Goal: Communication & Community: Answer question/provide support

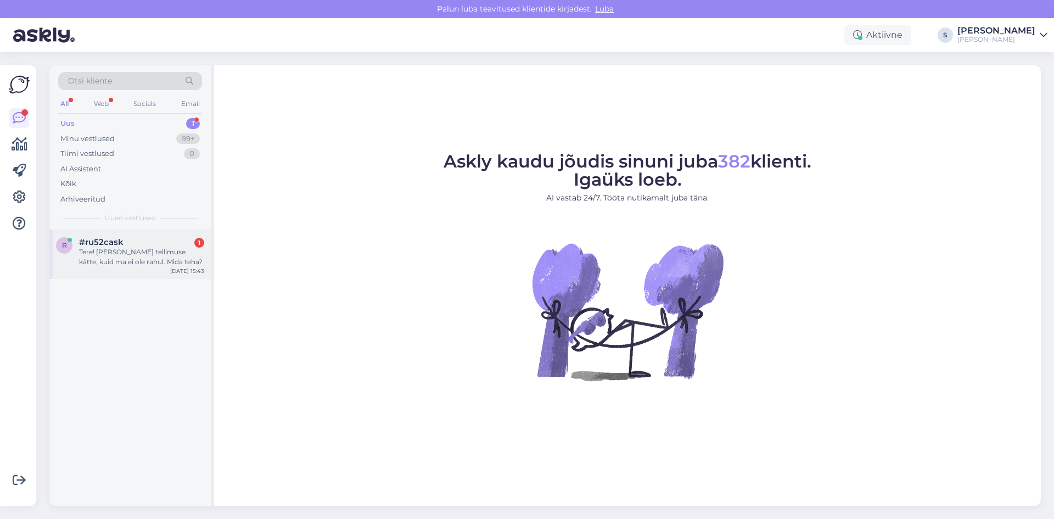
click at [125, 249] on div "Tere! [PERSON_NAME] tellimuse kätte, kuid ma ei ole rahul. Mida teha?" at bounding box center [141, 257] width 125 height 20
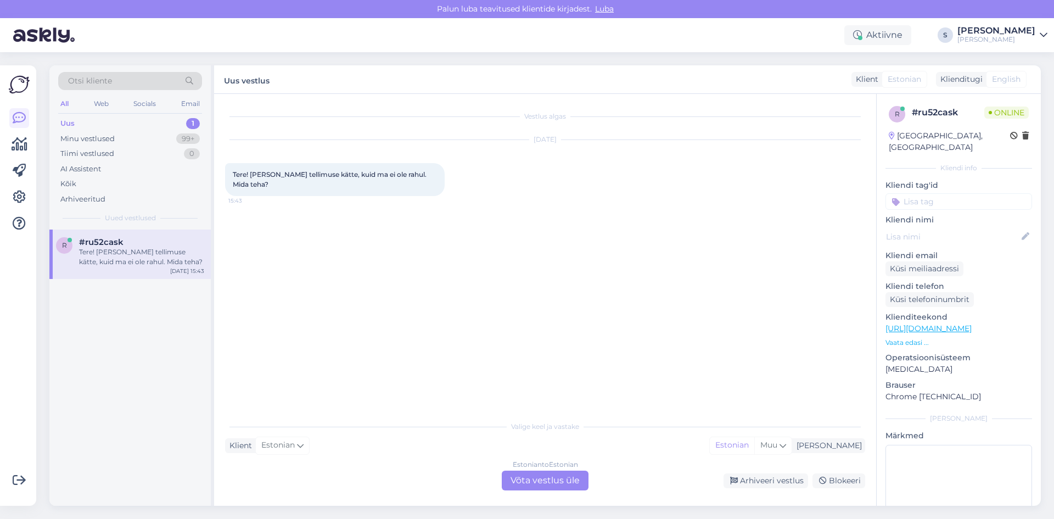
click at [952, 323] on link "[URL][DOMAIN_NAME]" at bounding box center [929, 328] width 86 height 10
click at [535, 475] on div "Estonian to Estonian Võta vestlus üle" at bounding box center [545, 481] width 87 height 20
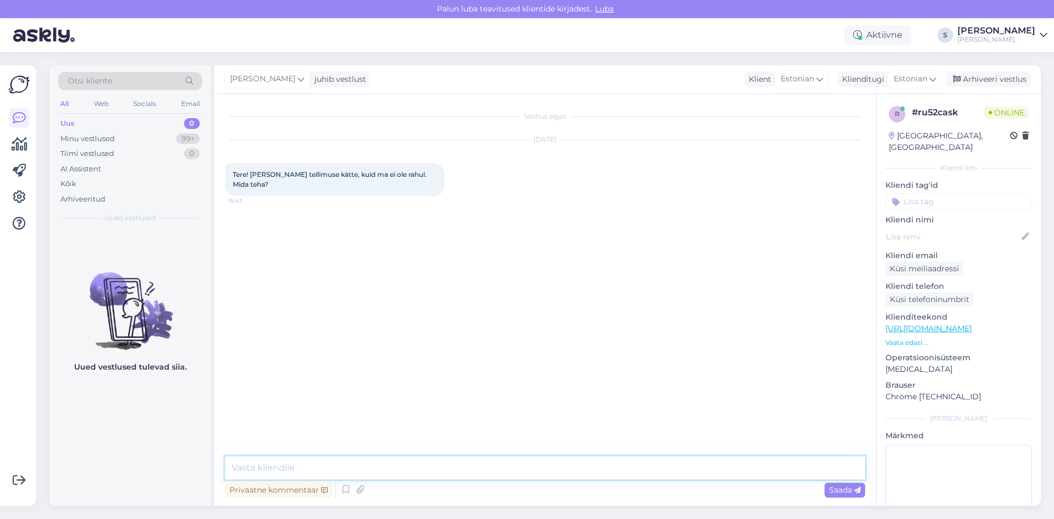
click at [247, 468] on textarea at bounding box center [545, 467] width 640 height 23
type textarea "Tere"
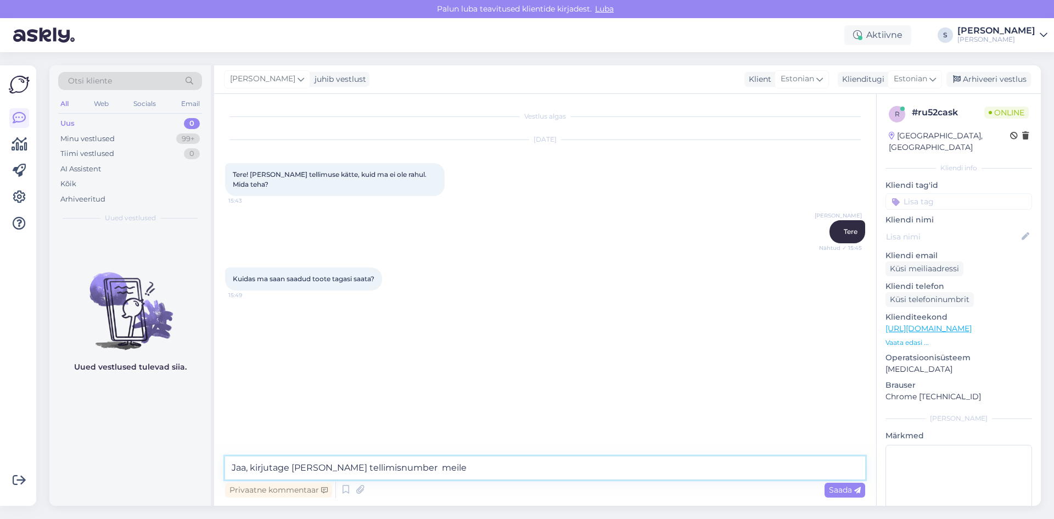
type textarea "Jaa, kirjutage [PERSON_NAME] tellimisnumber meile."
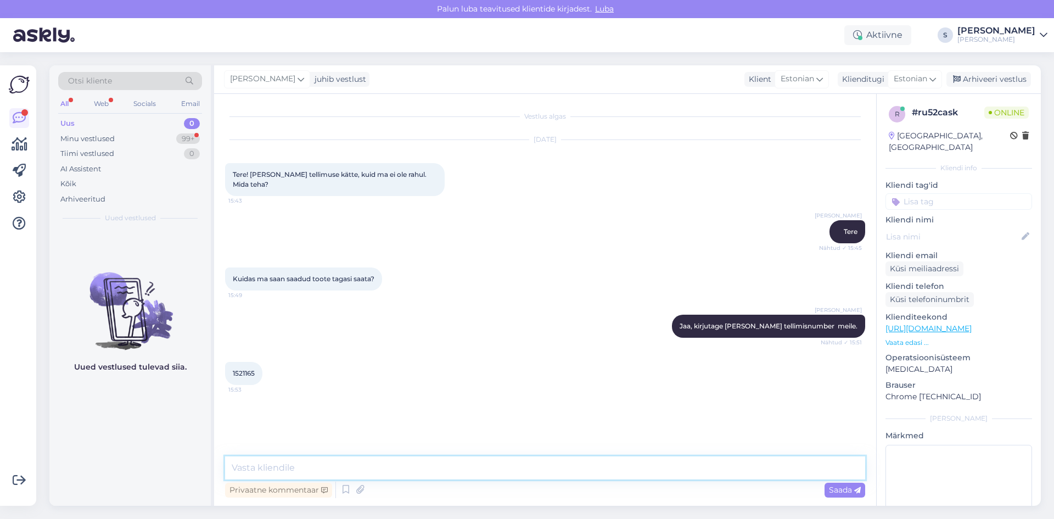
type textarea "K"
type textarea "Vaatan üle [PERSON_NAME] edasised juhised. Läheb veidi aega."
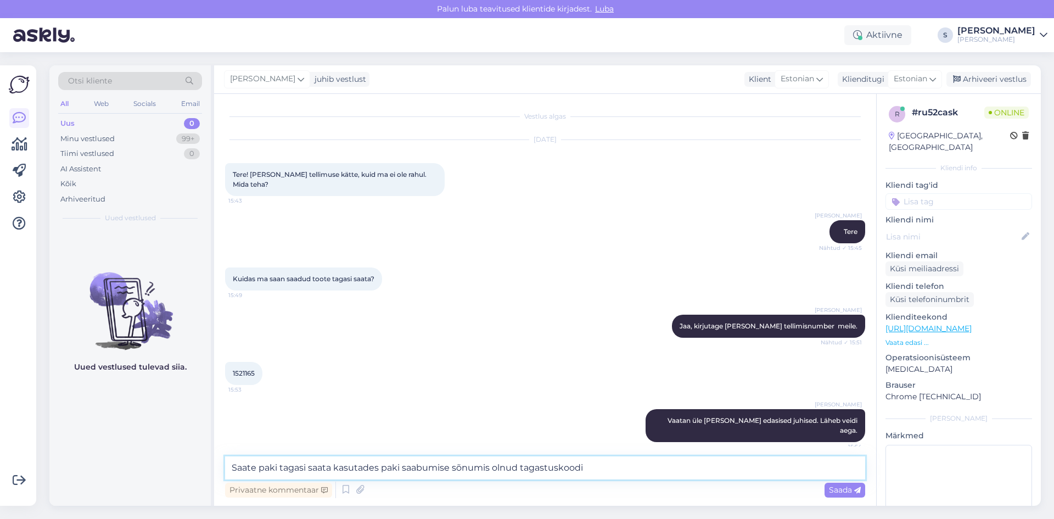
drag, startPoint x: 279, startPoint y: 467, endPoint x: 285, endPoint y: 467, distance: 6.0
click at [281, 467] on textarea "Saate paki tagasi saata kasutades paki saabumise sõnumis olnud tagastuskoodi" at bounding box center [545, 467] width 640 height 23
drag, startPoint x: 467, startPoint y: 468, endPoint x: 472, endPoint y: 462, distance: 8.6
click at [469, 464] on textarea "Saate paki [PERSON_NAME] pakiautomaadi kaudu tagasi saata kasutades paki saabum…" at bounding box center [545, 467] width 640 height 23
click at [718, 467] on textarea "Saate paki Omniva pakiautomaadi kaudu tagasi saata,kasutades paki saabumise sõn…" at bounding box center [545, 467] width 640 height 23
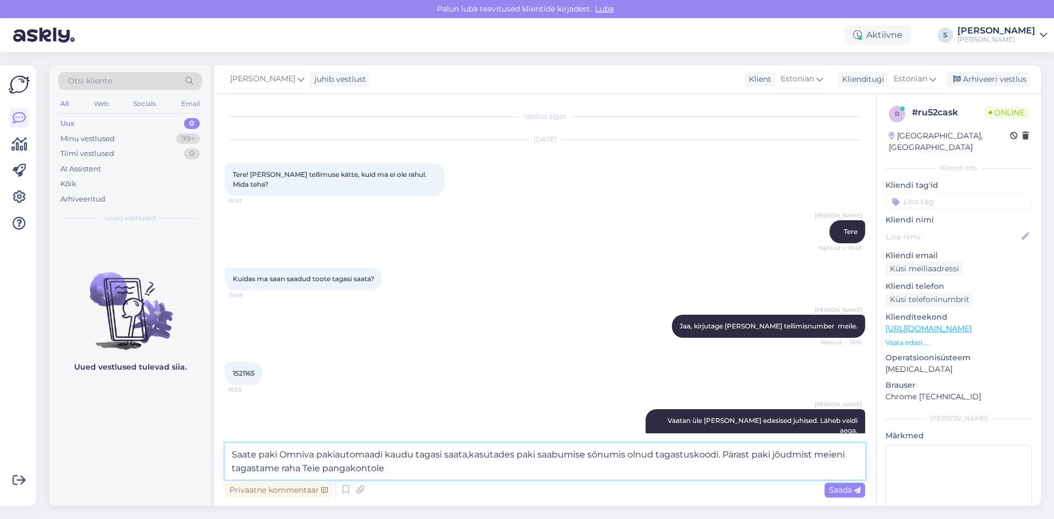
type textarea "Saate paki Omniva pakiautomaadi kaudu tagasi saata,kasutades paki saabumise sõn…"
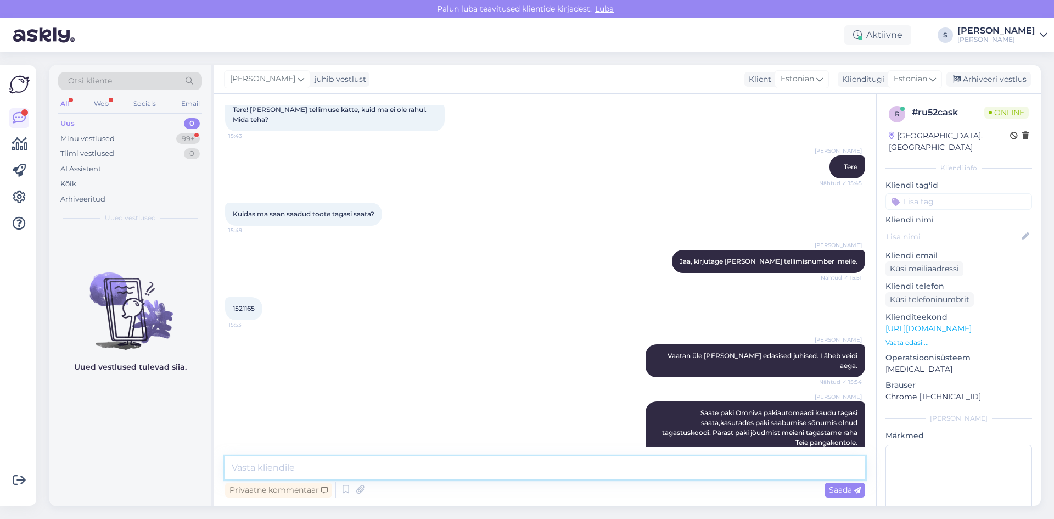
scroll to position [112, 0]
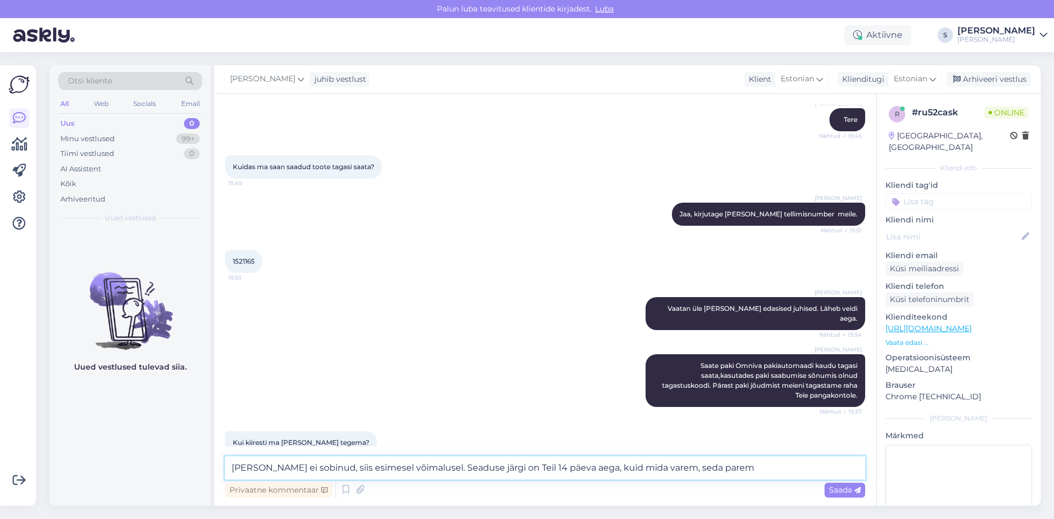
type textarea "[PERSON_NAME] ei sobinud, siis esimesel võimalusel. Seaduse järgi on Teil 14 pä…"
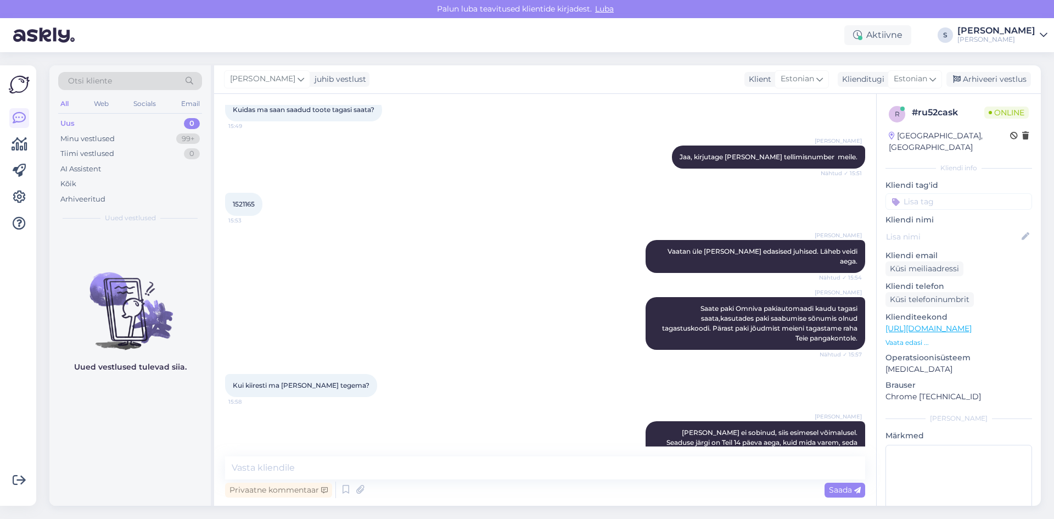
click at [972, 323] on link "[URL][DOMAIN_NAME]" at bounding box center [929, 328] width 86 height 10
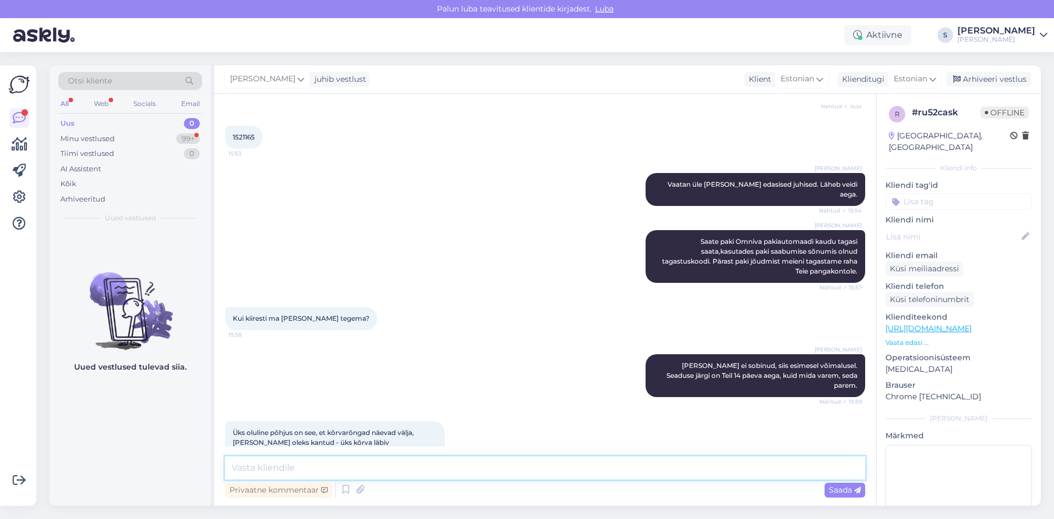
drag, startPoint x: 248, startPoint y: 473, endPoint x: 260, endPoint y: 469, distance: 12.0
click at [249, 472] on textarea at bounding box center [545, 467] width 640 height 23
type textarea "H"
type textarea "k"
drag, startPoint x: 534, startPoint y: 468, endPoint x: 558, endPoint y: 474, distance: 24.9
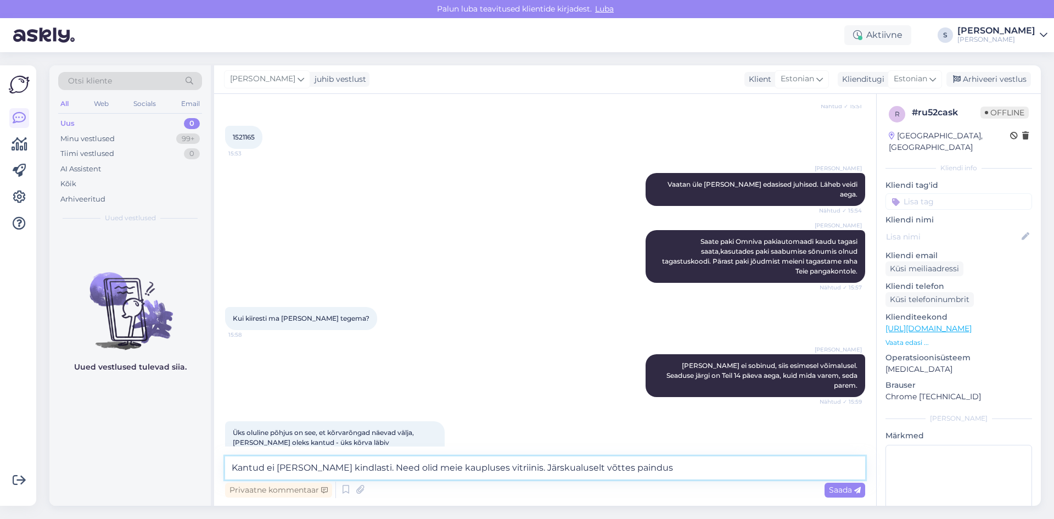
click at [539, 469] on textarea "Kantud ei [PERSON_NAME] kindlasti. Need olid meie kaupluses vitriinis. Järskual…" at bounding box center [545, 467] width 640 height 23
click at [533, 468] on textarea "Kantud ei [PERSON_NAME] kindlasti. Need olid meie kaupluses vitriinis. Järskual…" at bounding box center [545, 467] width 640 height 23
drag, startPoint x: 636, startPoint y: 467, endPoint x: 679, endPoint y: 469, distance: 42.9
click at [642, 467] on textarea "Kantud ei [PERSON_NAME] kindlasti. Need olid meie kaupluses vitriinis. Järsku a…" at bounding box center [545, 467] width 640 height 23
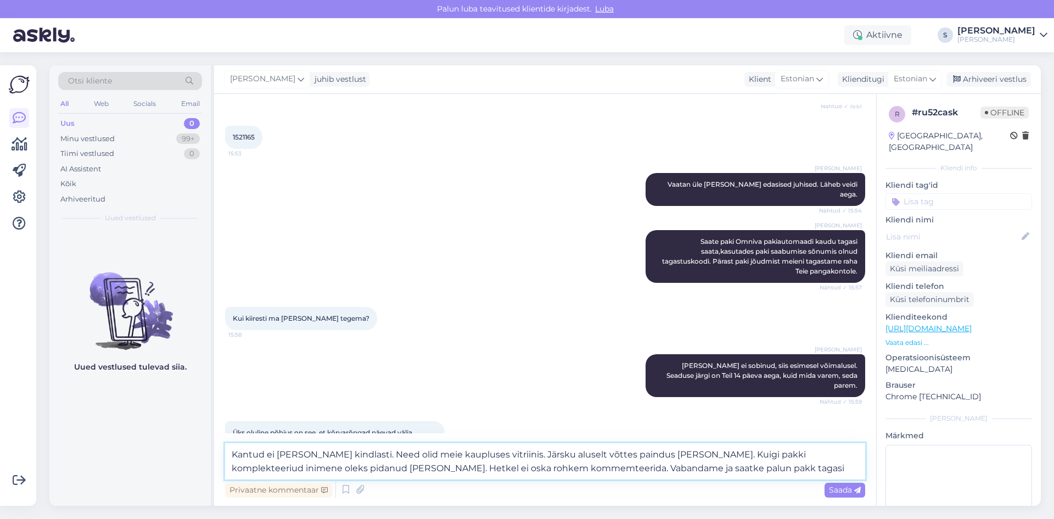
type textarea "Kantud ei [PERSON_NAME] kindlasti. Need olid meie kaupluses vitriinis. Järsku a…"
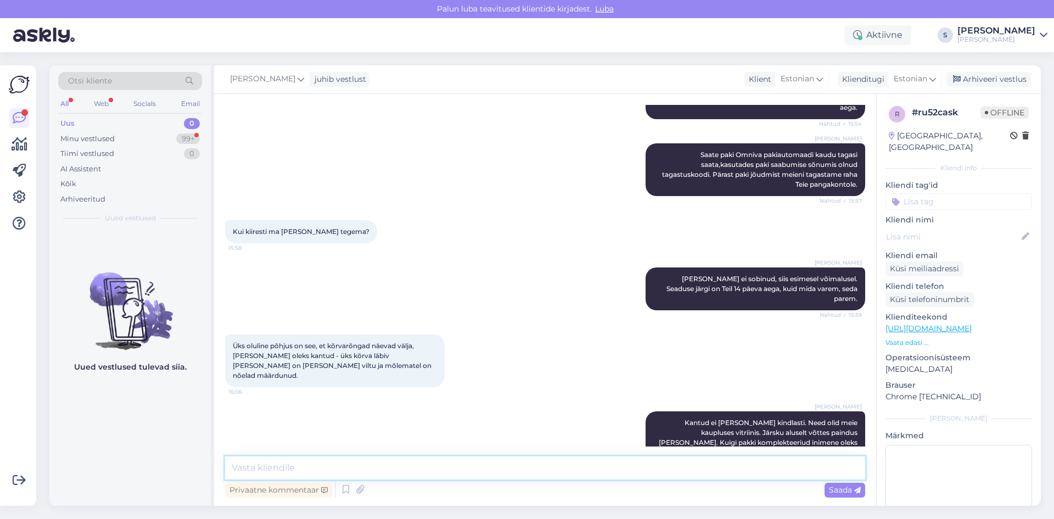
scroll to position [370, 0]
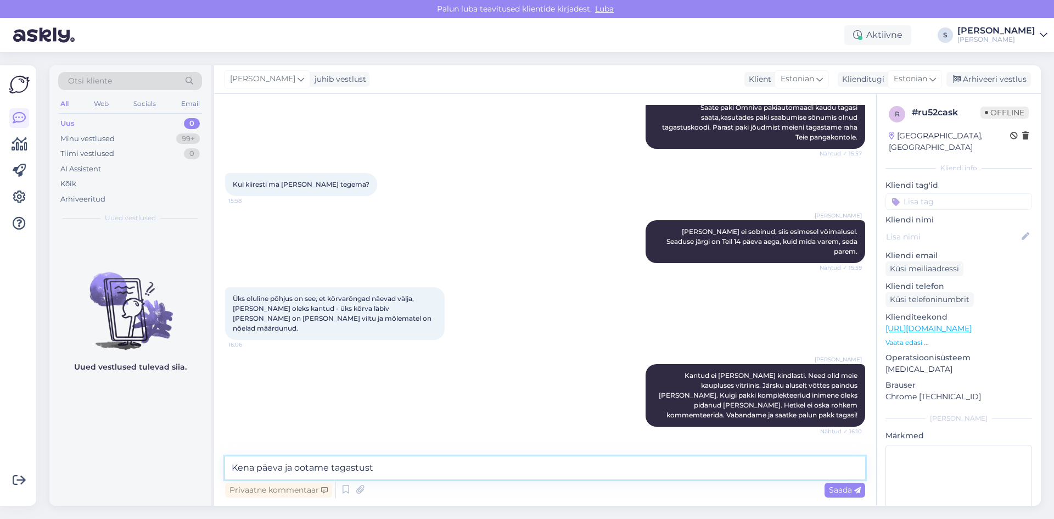
type textarea "Kena päeva ja ootame tagastust!"
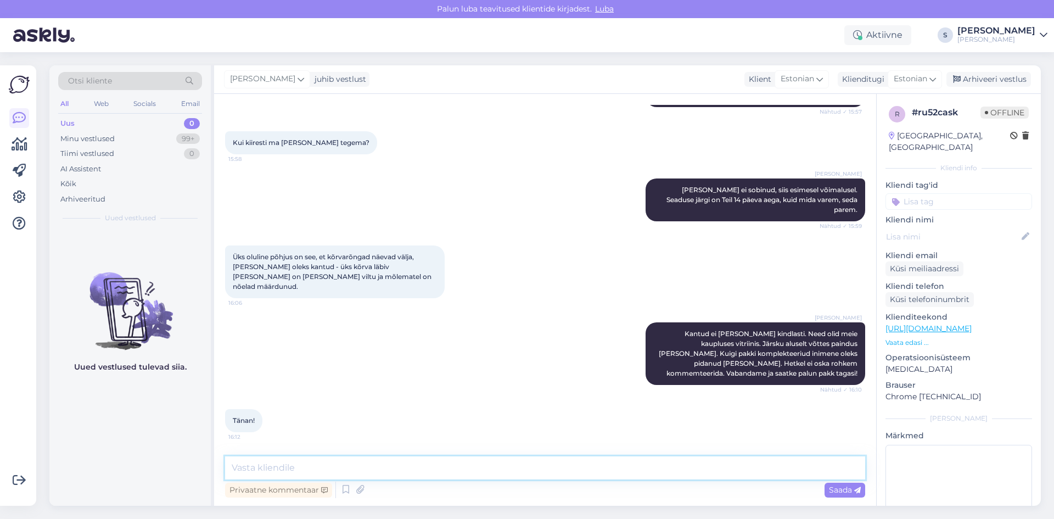
scroll to position [417, 0]
